Goal: Task Accomplishment & Management: Use online tool/utility

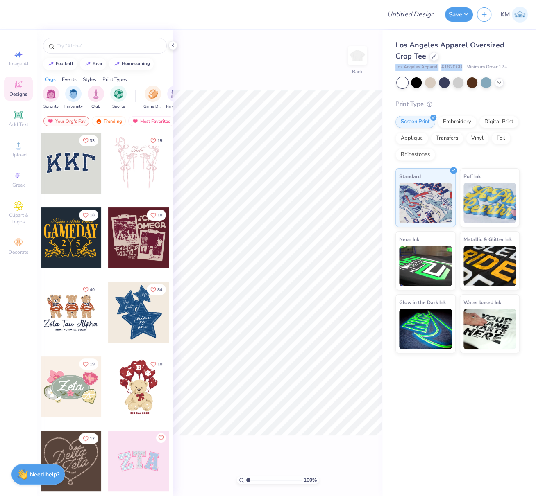
drag, startPoint x: 393, startPoint y: 65, endPoint x: 459, endPoint y: 66, distance: 66.7
click at [462, 67] on div "Los Angeles Apparel Oversized Crop Tee Los Angeles Apparel # 1820GD Minimum Ord…" at bounding box center [459, 191] width 154 height 323
copy div "Los Angeles Apparel # 1820GD"
click at [14, 149] on icon at bounding box center [19, 145] width 10 height 10
click at [15, 147] on icon at bounding box center [19, 145] width 10 height 10
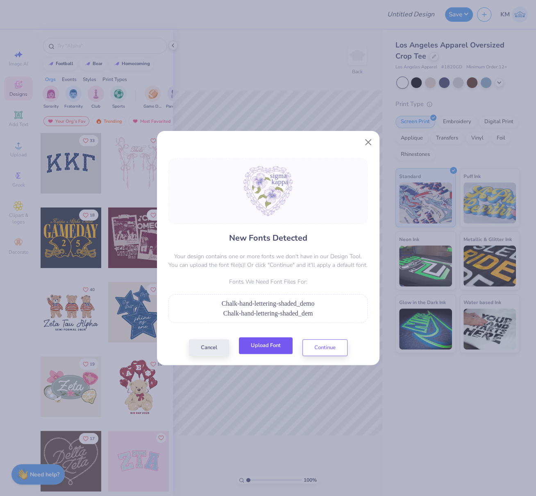
click at [268, 348] on button "Upload Font" at bounding box center [266, 345] width 54 height 17
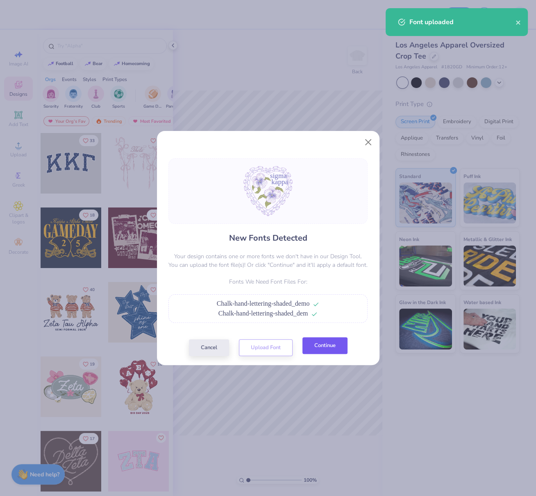
click at [330, 354] on button "Continue" at bounding box center [324, 345] width 45 height 17
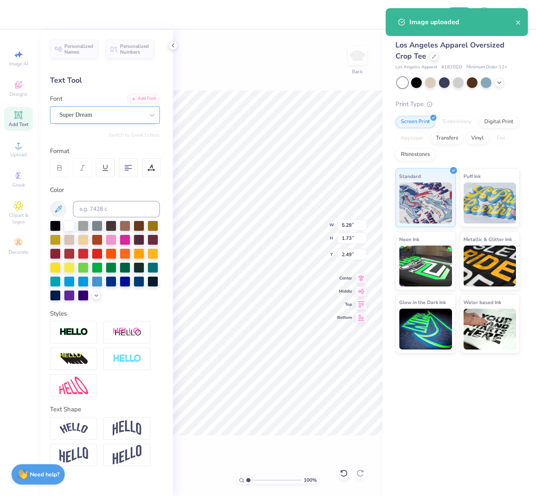
click at [93, 115] on div "Super Dream" at bounding box center [102, 114] width 86 height 13
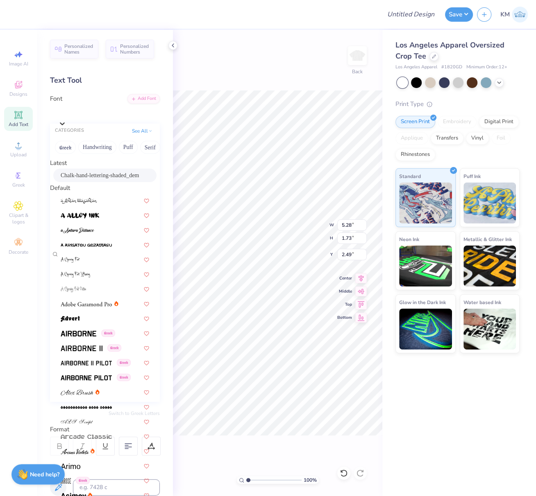
click at [95, 180] on span "Chalk-hand-lettering-shaded_dem" at bounding box center [100, 175] width 78 height 9
type input "4.14"
type input "2.18"
type input "2.23"
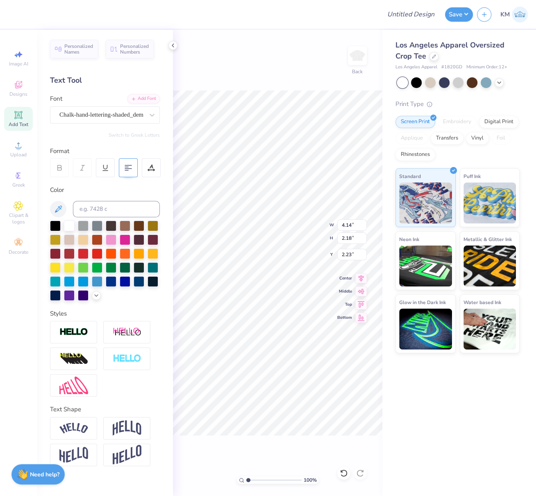
type input "5.24"
type input "1.81"
type input "4.42"
click at [96, 114] on div "Super Dream" at bounding box center [102, 114] width 86 height 13
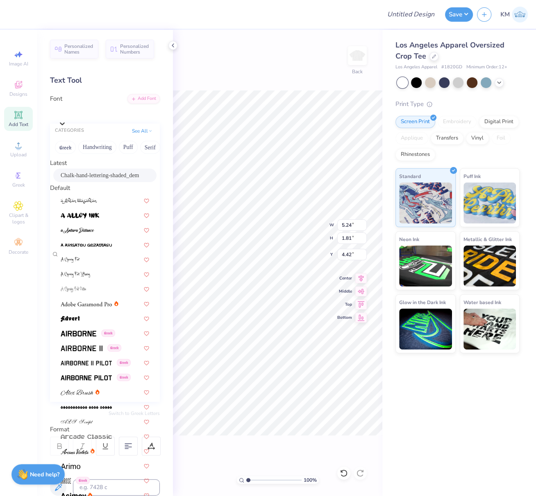
click at [82, 178] on span "Chalk-hand-lettering-shaded_dem" at bounding box center [100, 175] width 78 height 9
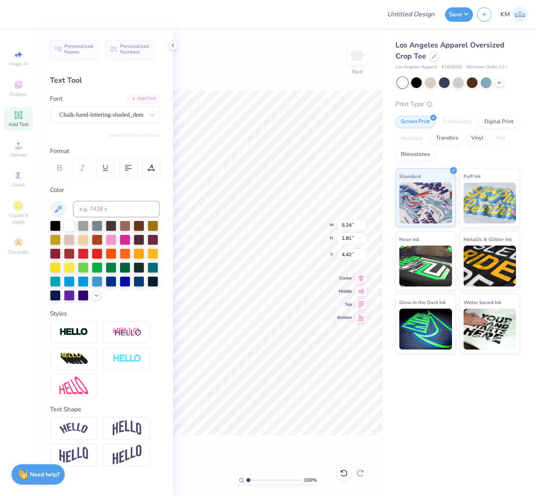
type input "3.89"
type input "2.16"
type input "4.17"
click at [254, 481] on input "range" at bounding box center [273, 480] width 55 height 7
type input "2.44"
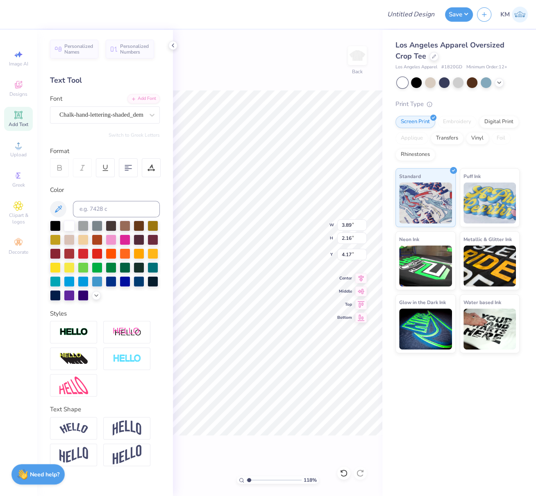
click at [255, 482] on input "range" at bounding box center [273, 480] width 55 height 7
type input "4.14"
type input "2.18"
type input "2.26"
type input "3.89"
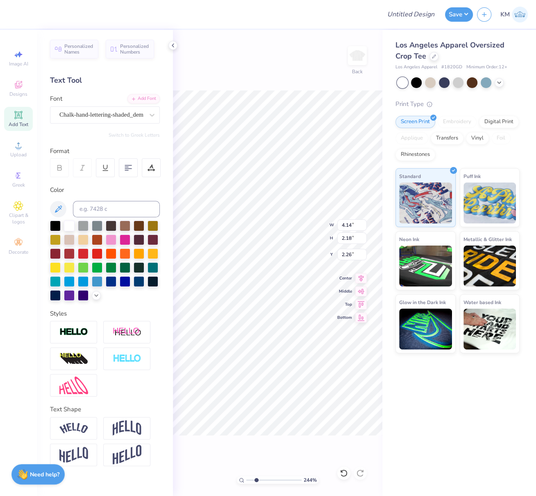
type input "2.16"
type input "4.06"
type input "4.14"
type input "2.18"
type input "2.31"
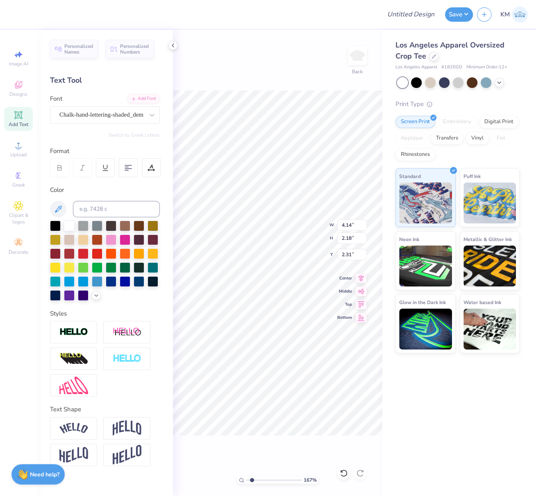
click at [246, 481] on input "range" at bounding box center [273, 480] width 55 height 7
drag, startPoint x: 241, startPoint y: 480, endPoint x: 249, endPoint y: 483, distance: 8.3
type input "1"
click at [246, 480] on input "range" at bounding box center [273, 480] width 55 height 7
drag, startPoint x: 246, startPoint y: 479, endPoint x: 212, endPoint y: 478, distance: 34.8
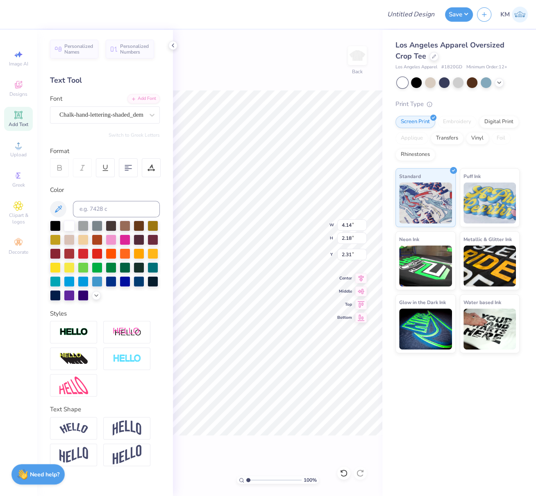
click at [222, 478] on div "100 % Back W 4.14 4.14 " H 2.18 2.18 " Y 2.31 2.31 " Center [GEOGRAPHIC_DATA]" at bounding box center [277, 263] width 209 height 466
drag, startPoint x: 354, startPoint y: 224, endPoint x: 337, endPoint y: 222, distance: 16.9
click at [337, 222] on input "13.63" at bounding box center [351, 224] width 29 height 11
type input "8.00"
type input "8.17"
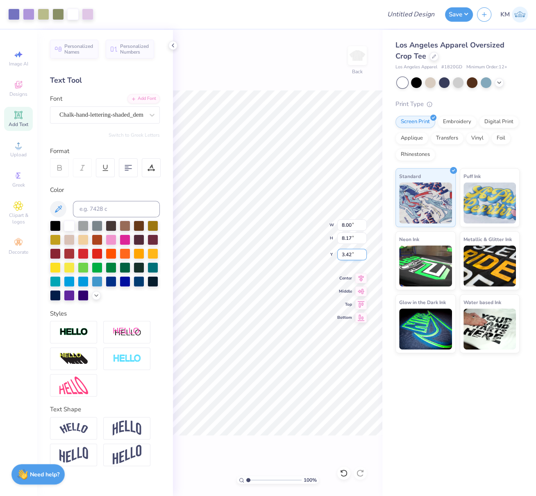
drag, startPoint x: 351, startPoint y: 255, endPoint x: 337, endPoint y: 259, distance: 14.8
click at [339, 253] on input "3.42" at bounding box center [351, 254] width 29 height 11
type input "2.50"
click at [361, 278] on icon at bounding box center [360, 277] width 11 height 10
drag, startPoint x: 351, startPoint y: 227, endPoint x: 339, endPoint y: 223, distance: 12.7
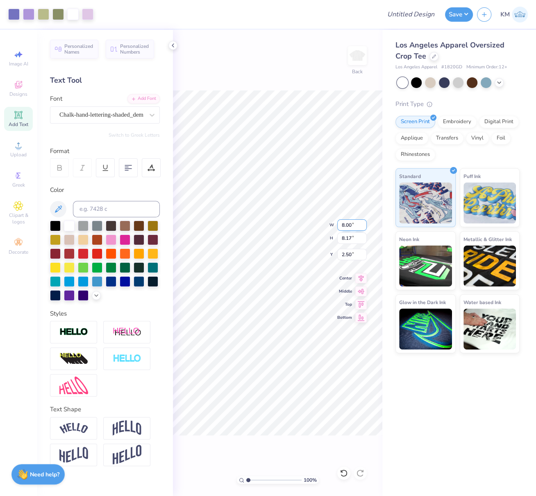
click at [339, 223] on input "8.00" at bounding box center [351, 224] width 29 height 11
type input "9.00"
type input "9.19"
type input "1.99"
click at [336, 253] on div "100 % Back W 9.00 9.00 " H 9.19 9.19 " Y 1.99 1.99 " Center Middle Top Bottom" at bounding box center [277, 263] width 209 height 466
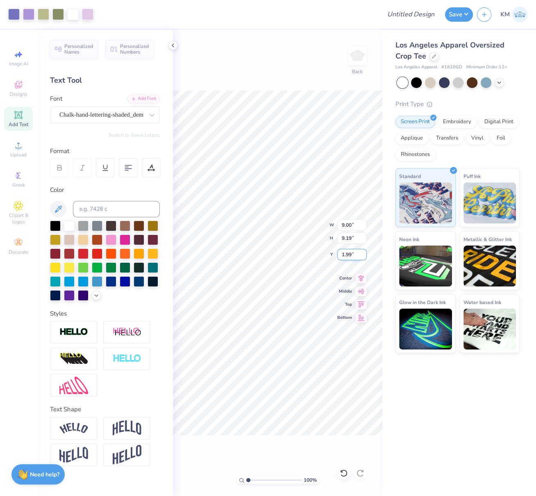
drag, startPoint x: 352, startPoint y: 253, endPoint x: 337, endPoint y: 255, distance: 15.3
click at [341, 254] on input "1.99" at bounding box center [351, 254] width 29 height 11
type input "2.50"
click at [362, 276] on icon at bounding box center [360, 277] width 11 height 10
drag, startPoint x: 403, startPoint y: 16, endPoint x: 404, endPoint y: 22, distance: 6.3
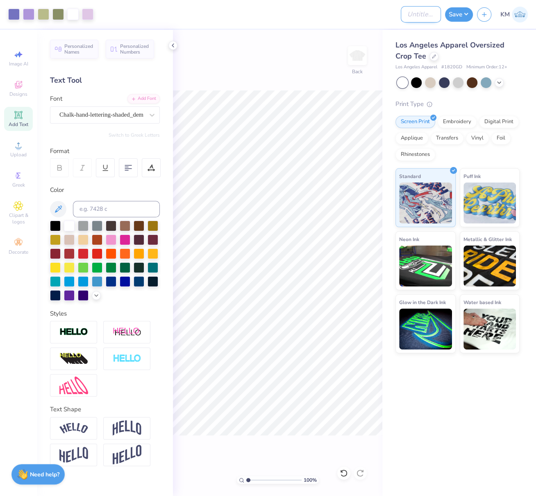
click at [404, 16] on input "Design Title" at bounding box center [420, 14] width 40 height 16
paste input "FPS239884"
type input "FPS239884"
click at [462, 14] on button "Save" at bounding box center [459, 13] width 28 height 14
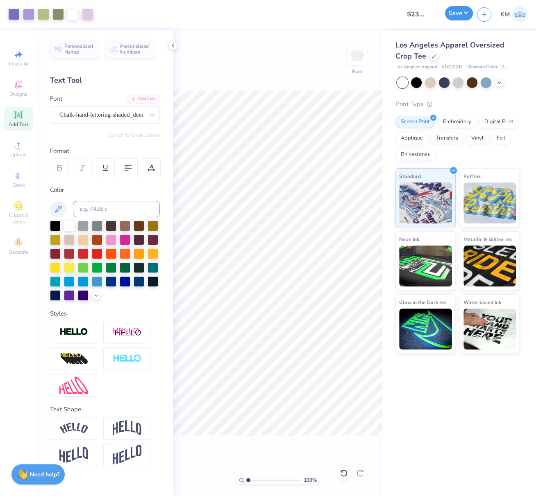
scroll to position [0, 0]
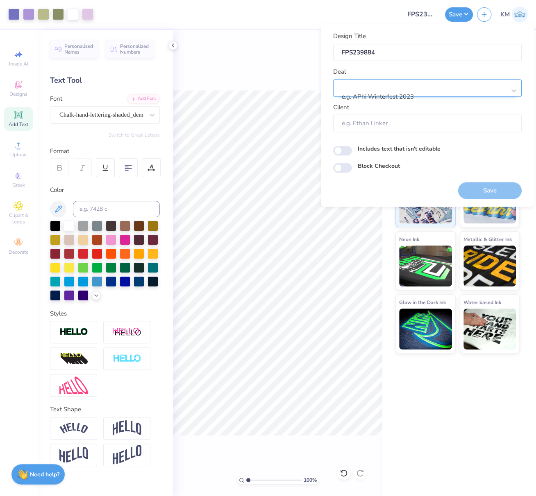
click at [438, 89] on div at bounding box center [423, 86] width 163 height 11
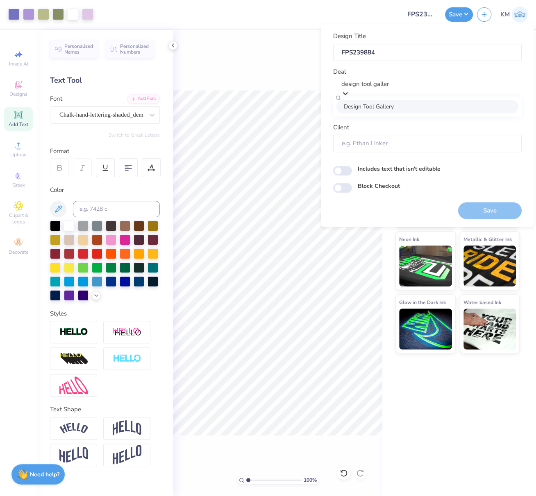
click at [368, 109] on div "Design Tool Gallery" at bounding box center [427, 107] width 182 height 14
type input "design tool galler"
type input "Design Tool Gallery User"
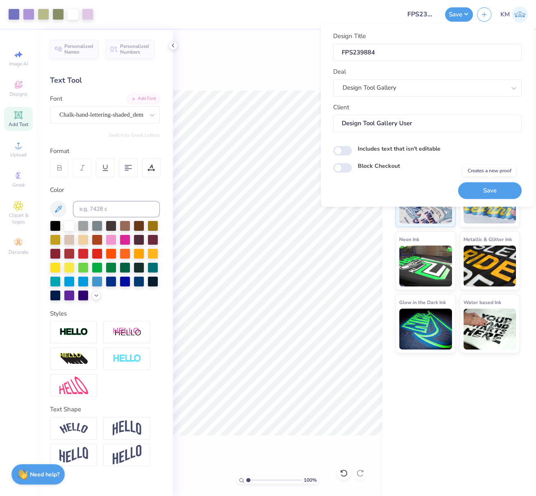
click at [495, 187] on button "Save" at bounding box center [489, 190] width 63 height 17
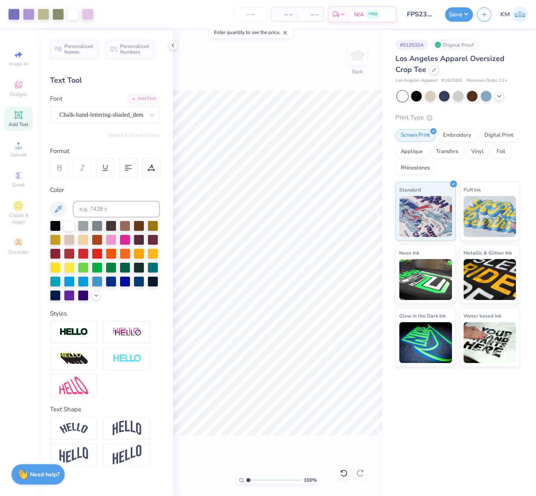
drag, startPoint x: 269, startPoint y: 82, endPoint x: 277, endPoint y: 76, distance: 10.2
click at [268, 82] on div "100 % Back" at bounding box center [277, 263] width 209 height 466
click at [464, 14] on button "Save" at bounding box center [459, 13] width 28 height 14
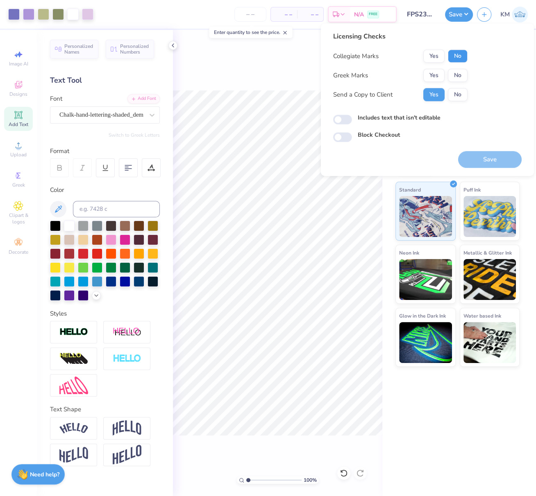
click at [458, 56] on button "No" at bounding box center [457, 56] width 20 height 13
click at [438, 74] on button "Yes" at bounding box center [433, 75] width 21 height 13
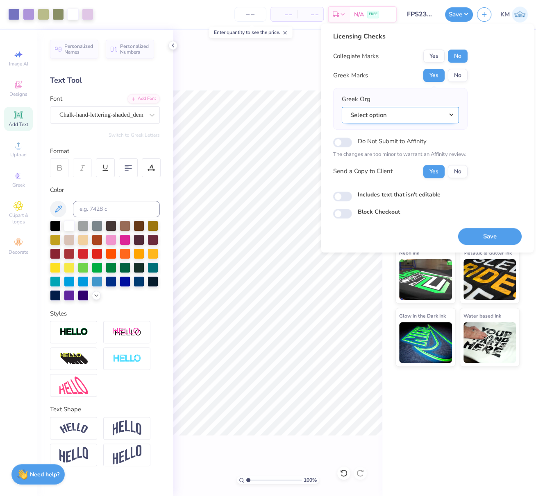
click at [452, 113] on button "Select option" at bounding box center [399, 115] width 117 height 17
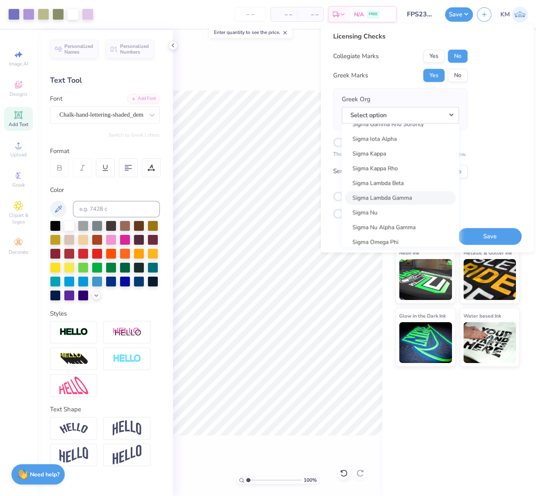
scroll to position [5333, 0]
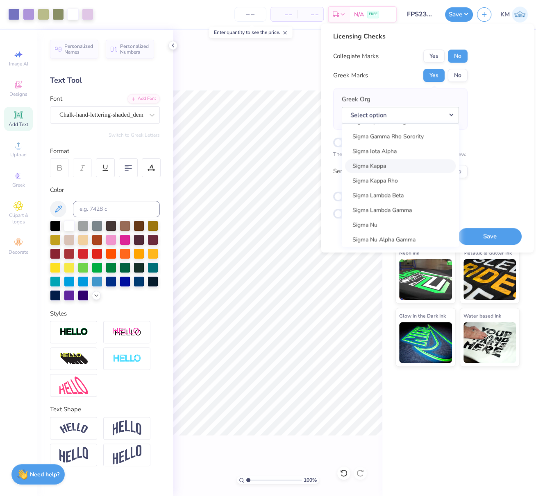
click at [368, 163] on link "Sigma Kappa" at bounding box center [400, 166] width 111 height 14
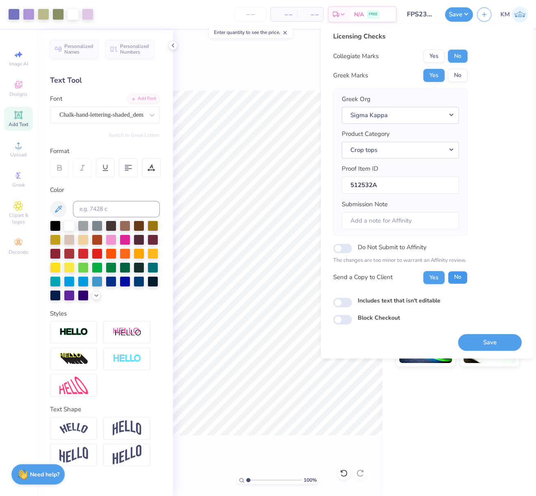
click at [458, 276] on button "No" at bounding box center [457, 277] width 20 height 13
click at [499, 343] on button "Save" at bounding box center [489, 342] width 63 height 17
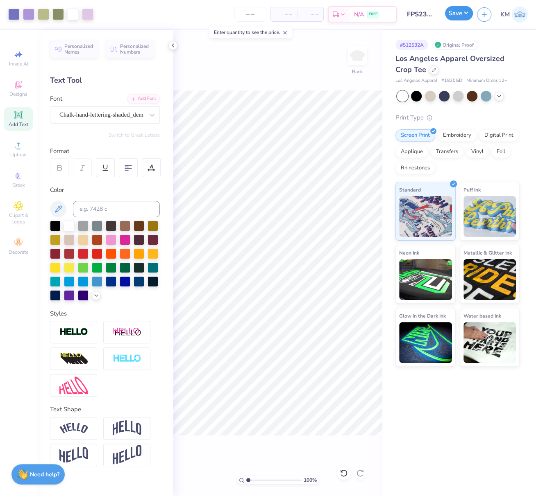
click at [456, 16] on button "Save" at bounding box center [459, 13] width 28 height 14
